Goal: Task Accomplishment & Management: Manage account settings

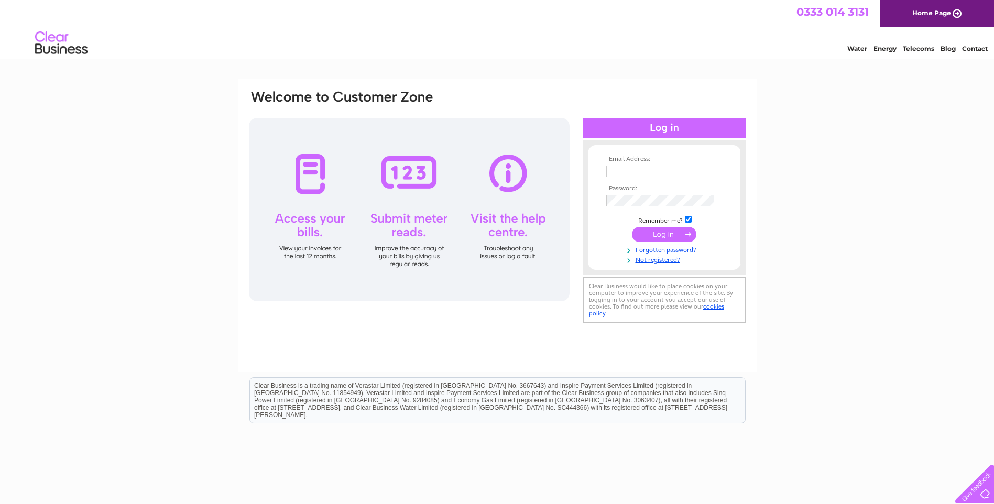
click at [625, 169] on input "text" at bounding box center [660, 171] width 108 height 12
type input "STEPHENOFLETCHER@AOL.COM"
click at [638, 172] on input "STEPHENOFLETCHER@AOL.COM" at bounding box center [660, 171] width 109 height 13
click at [632, 228] on input "submit" at bounding box center [664, 235] width 64 height 15
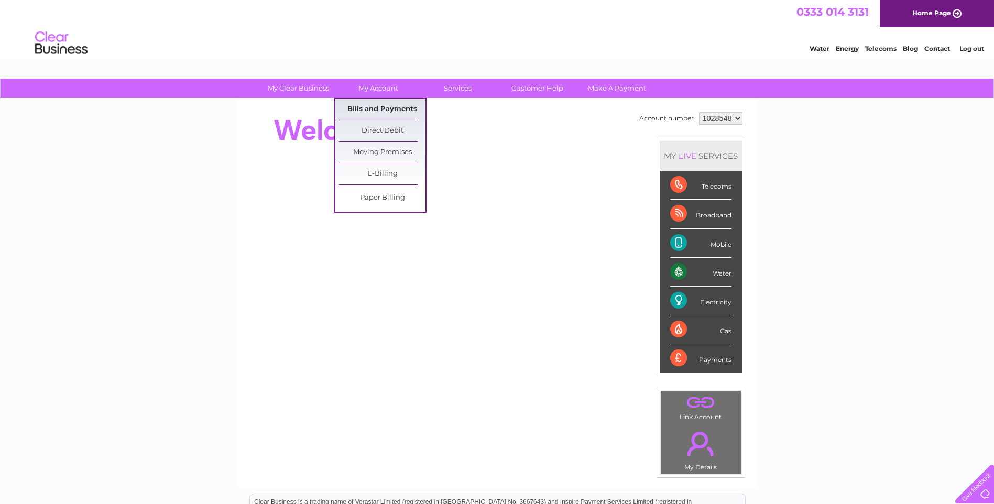
click at [369, 107] on link "Bills and Payments" at bounding box center [382, 109] width 86 height 21
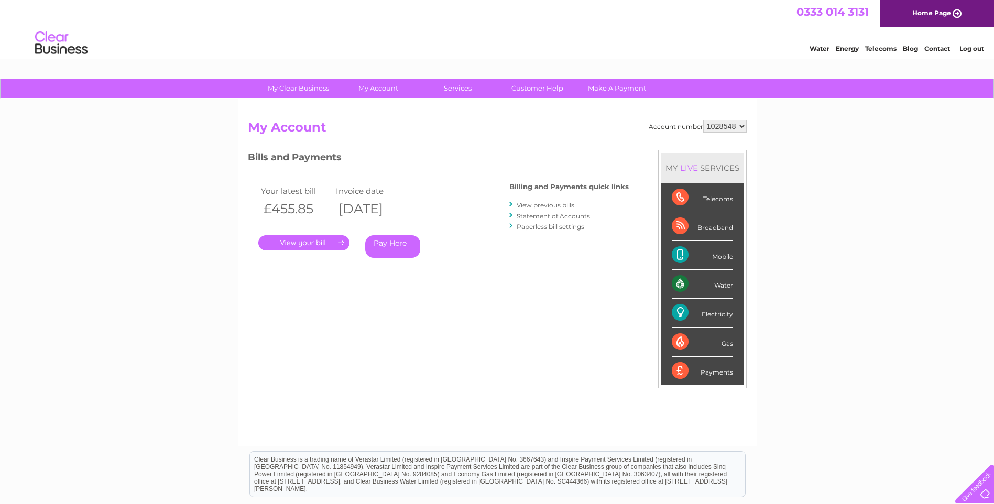
click at [305, 244] on link "." at bounding box center [303, 242] width 91 height 15
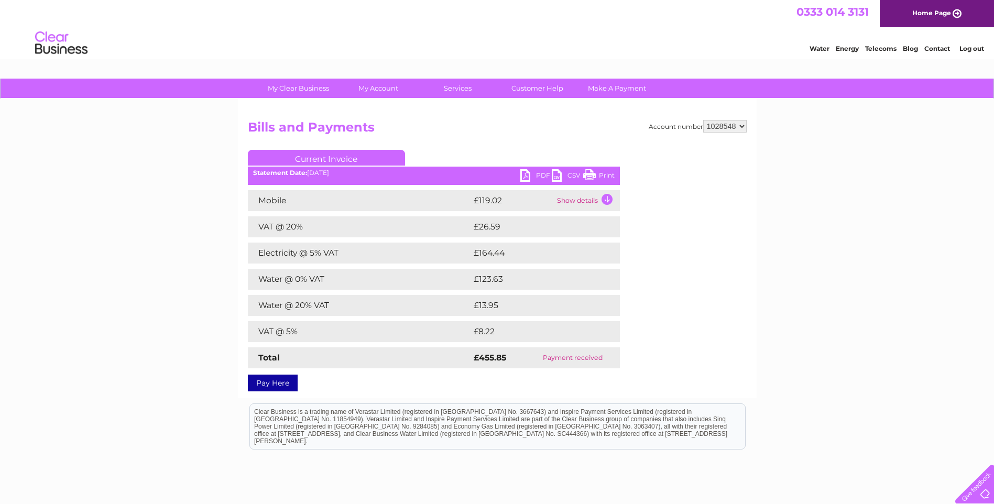
click at [529, 176] on link "PDF" at bounding box center [535, 176] width 31 height 15
